Goal: Transaction & Acquisition: Purchase product/service

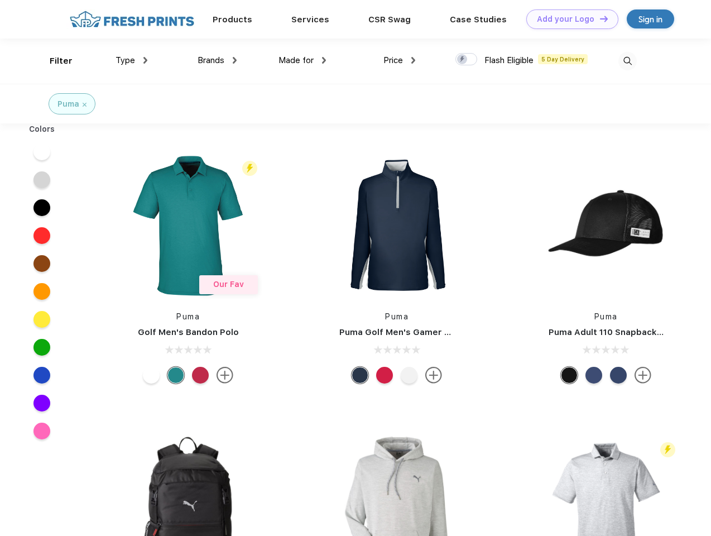
click at [568, 19] on link "Add your Logo Design Tool" at bounding box center [572, 19] width 92 height 20
click at [0, 0] on div "Design Tool" at bounding box center [0, 0] width 0 height 0
click at [599, 18] on link "Add your Logo Design Tool" at bounding box center [572, 19] width 92 height 20
click at [54, 61] on div "Filter" at bounding box center [61, 61] width 23 height 13
click at [132, 60] on span "Type" at bounding box center [126, 60] width 20 height 10
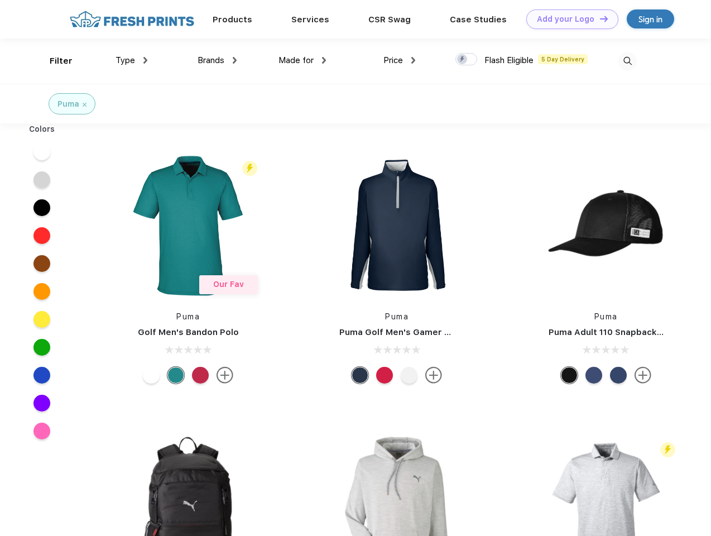
click at [217, 60] on span "Brands" at bounding box center [211, 60] width 27 height 10
click at [302, 60] on span "Made for" at bounding box center [295, 60] width 35 height 10
click at [400, 60] on span "Price" at bounding box center [393, 60] width 20 height 10
click at [466, 60] on div at bounding box center [466, 59] width 22 height 12
click at [463, 60] on input "checkbox" at bounding box center [458, 55] width 7 height 7
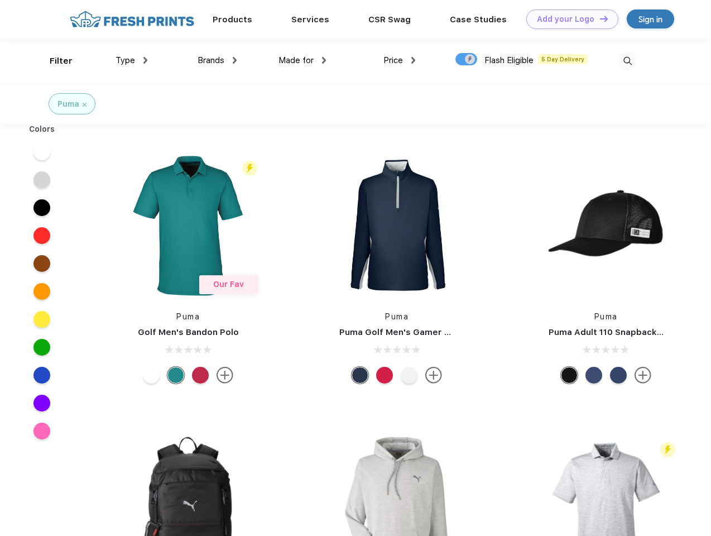
click at [627, 61] on img at bounding box center [627, 61] width 18 height 18
